Goal: Transaction & Acquisition: Purchase product/service

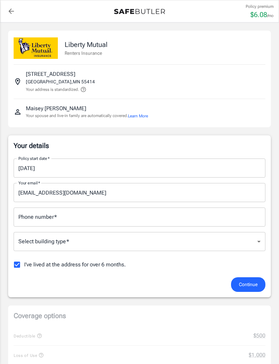
scroll to position [5, 0]
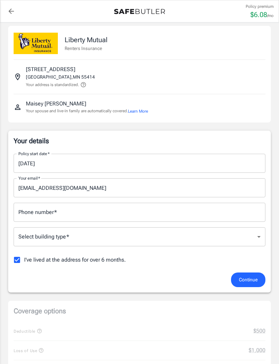
click at [167, 159] on input "[DATE]" at bounding box center [137, 163] width 247 height 19
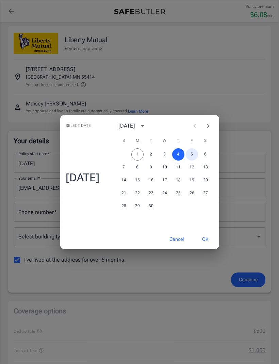
click at [192, 160] on button "5" at bounding box center [192, 154] width 12 height 12
type input "[DATE]"
click at [208, 246] on button "OK" at bounding box center [205, 239] width 22 height 15
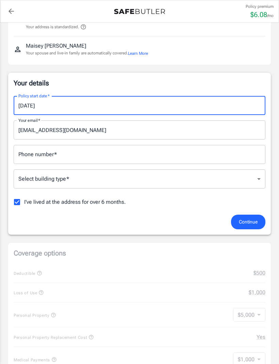
scroll to position [63, 0]
click at [227, 156] on input "Phone number   *" at bounding box center [139, 154] width 251 height 19
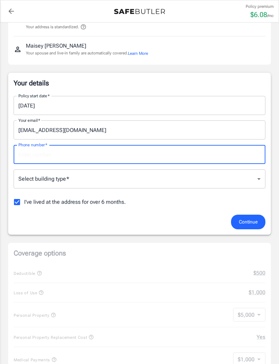
type input "7632349533"
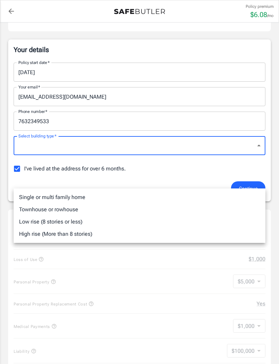
scroll to position [95, 0]
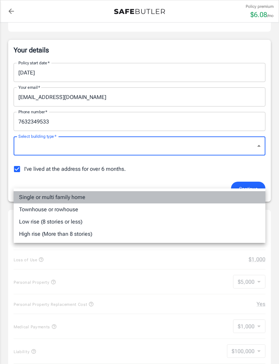
click at [118, 192] on li "Single or multi family home" at bounding box center [139, 197] width 251 height 12
type input "singlefamily"
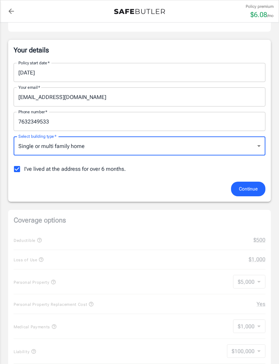
click at [15, 172] on input "I've lived at the address for over 6 months." at bounding box center [17, 169] width 14 height 14
checkbox input "false"
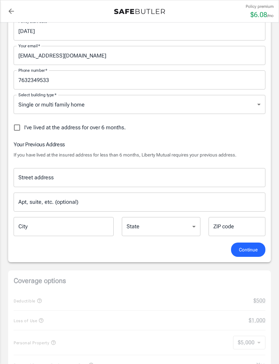
scroll to position [138, 0]
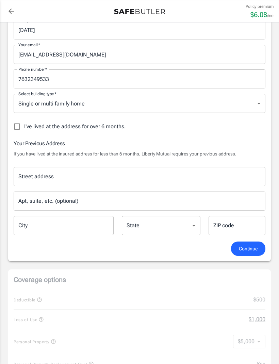
click at [200, 177] on input "Street address" at bounding box center [139, 176] width 245 height 13
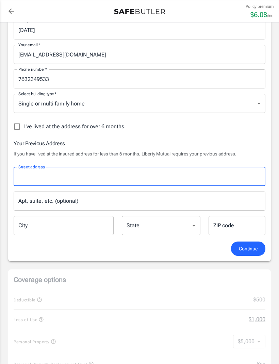
scroll to position [138, 0]
type input "23304"
type input "190th"
type input "Big Lake"
select select "MN"
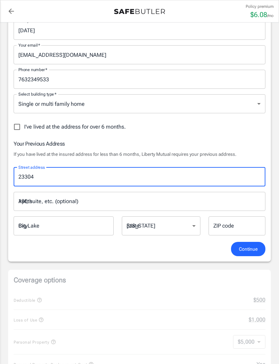
type input "55309"
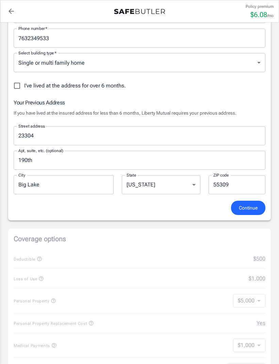
scroll to position [179, 0]
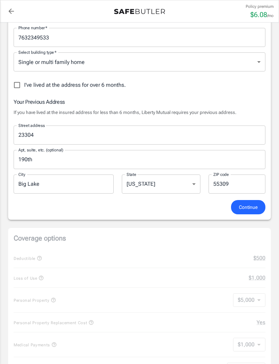
click at [255, 211] on button "Continue" at bounding box center [248, 207] width 34 height 15
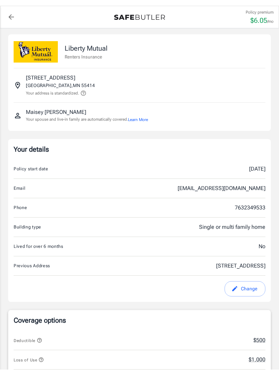
scroll to position [0, 0]
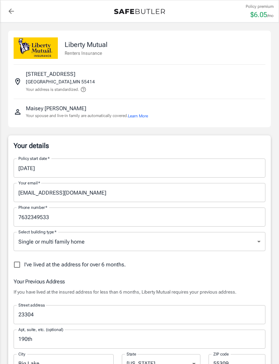
select select "MN"
